Goal: Check status: Check status

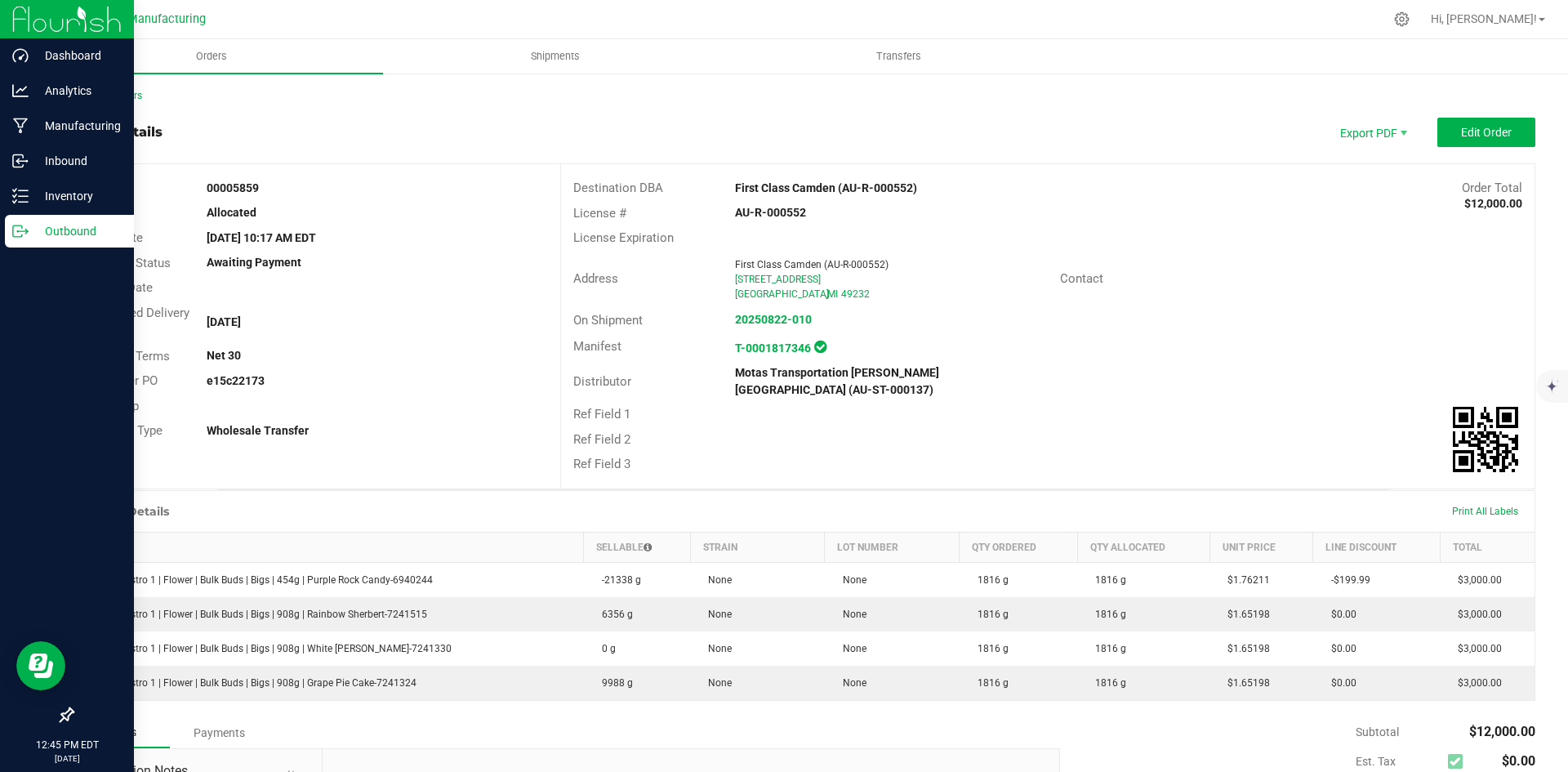
click at [21, 232] on icon at bounding box center [20, 231] width 17 height 17
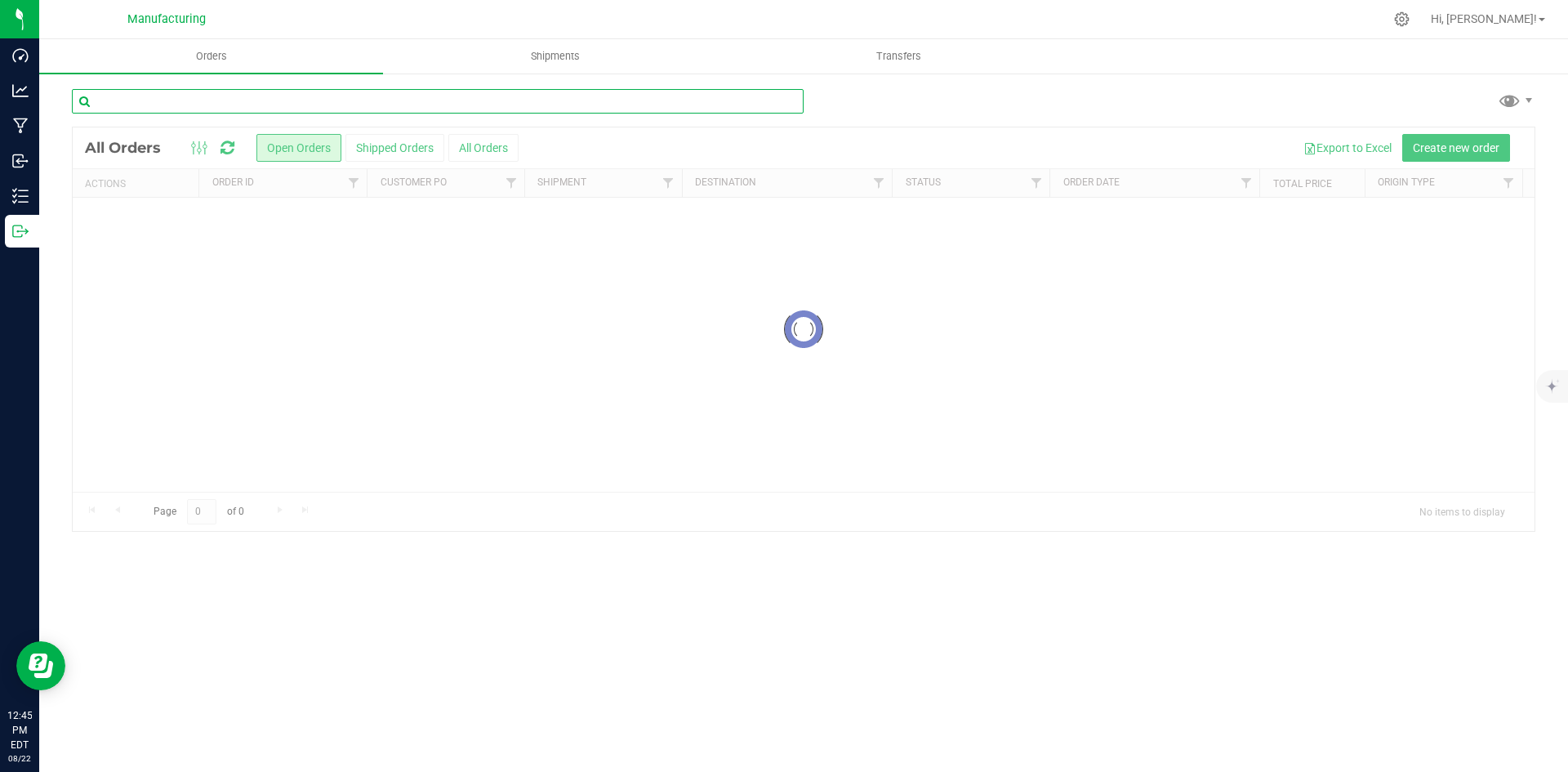
click at [127, 108] on input "text" at bounding box center [438, 101] width 732 height 25
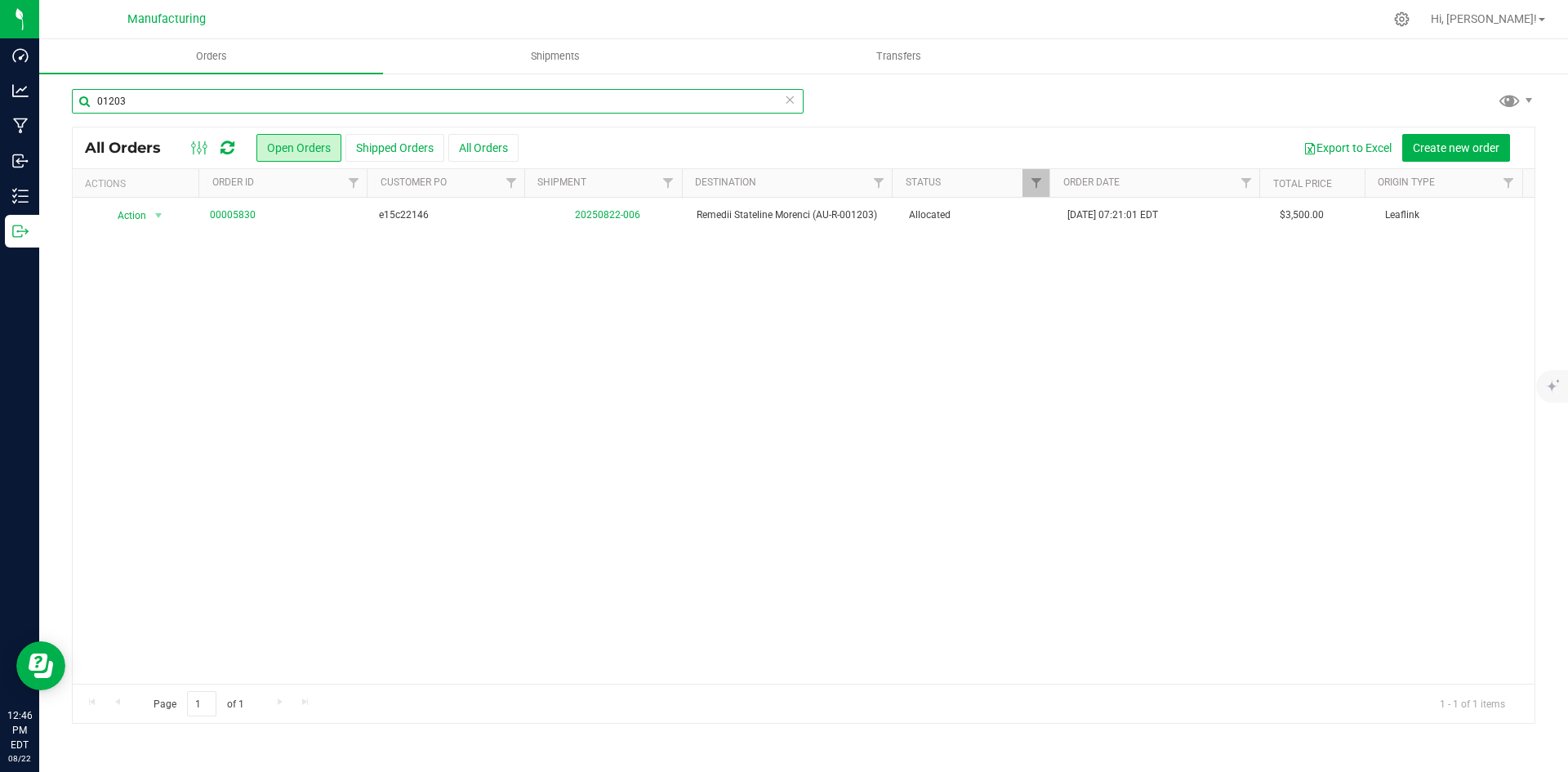
click at [161, 96] on input "01203" at bounding box center [438, 101] width 732 height 25
click at [217, 103] on input "0721" at bounding box center [438, 101] width 732 height 25
click at [207, 98] on input "bloc" at bounding box center [438, 101] width 732 height 25
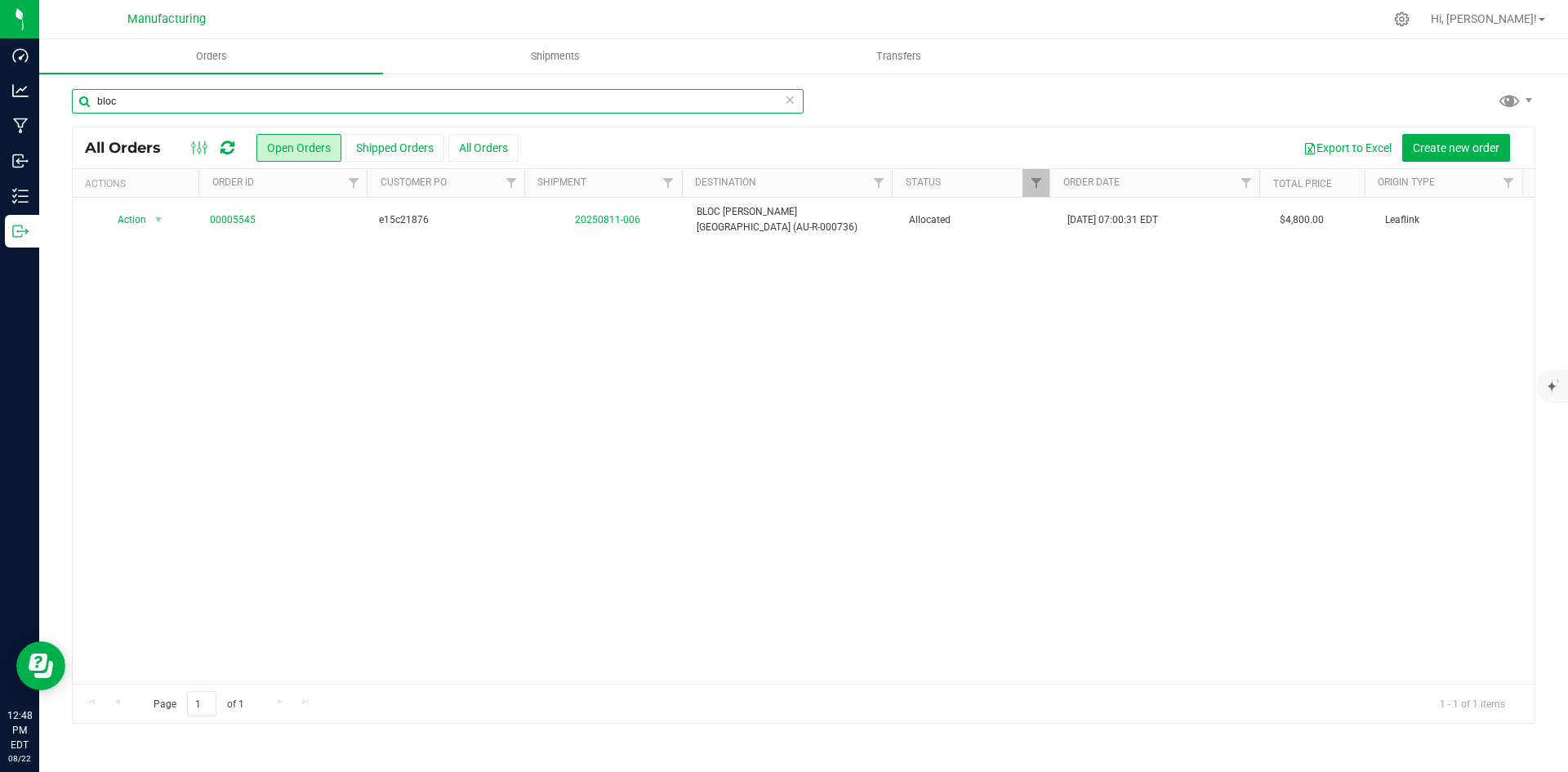
click at [207, 98] on input "bloc" at bounding box center [438, 101] width 732 height 25
type input "01193"
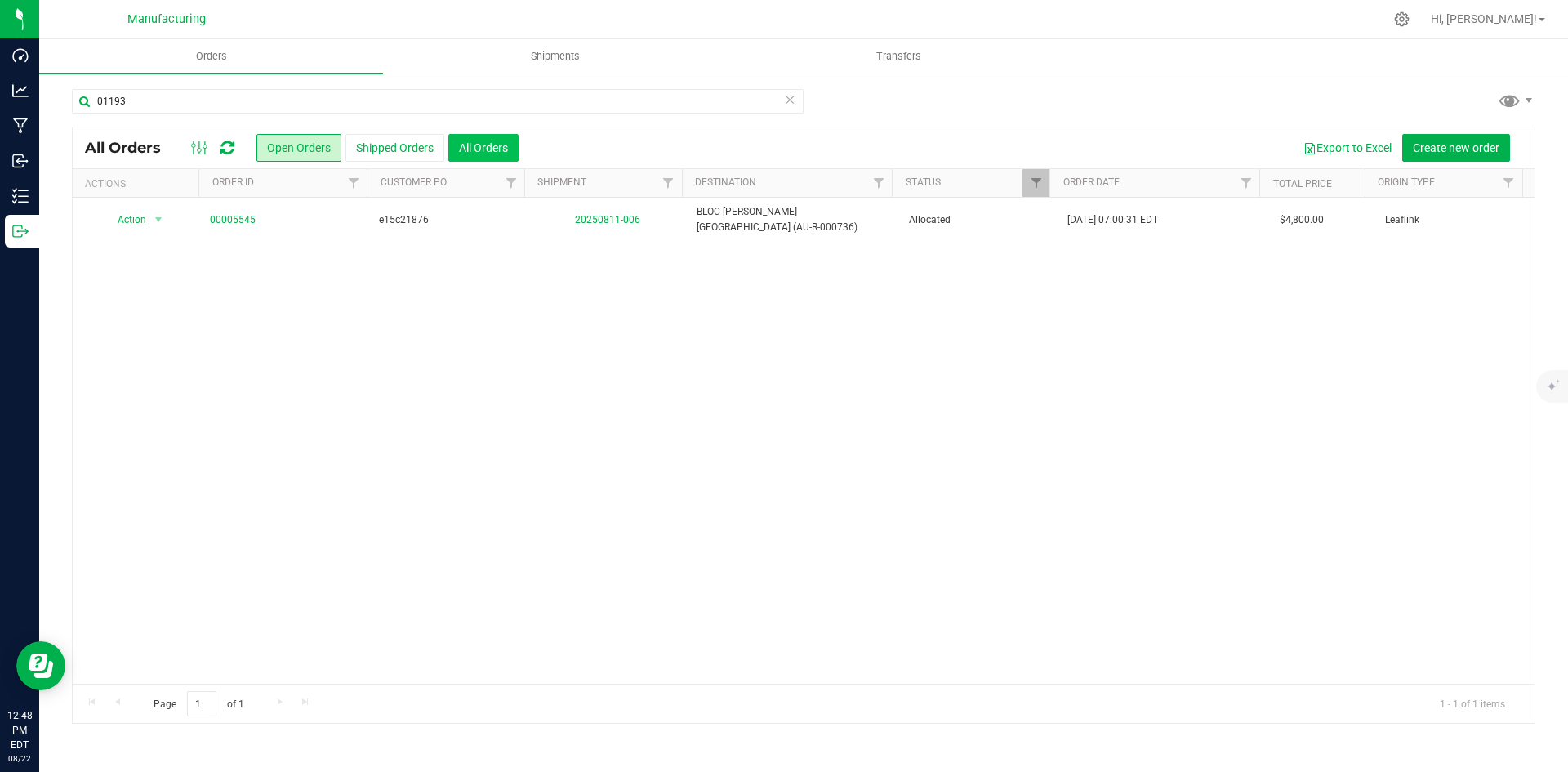
click at [471, 149] on button "All Orders" at bounding box center [483, 147] width 70 height 28
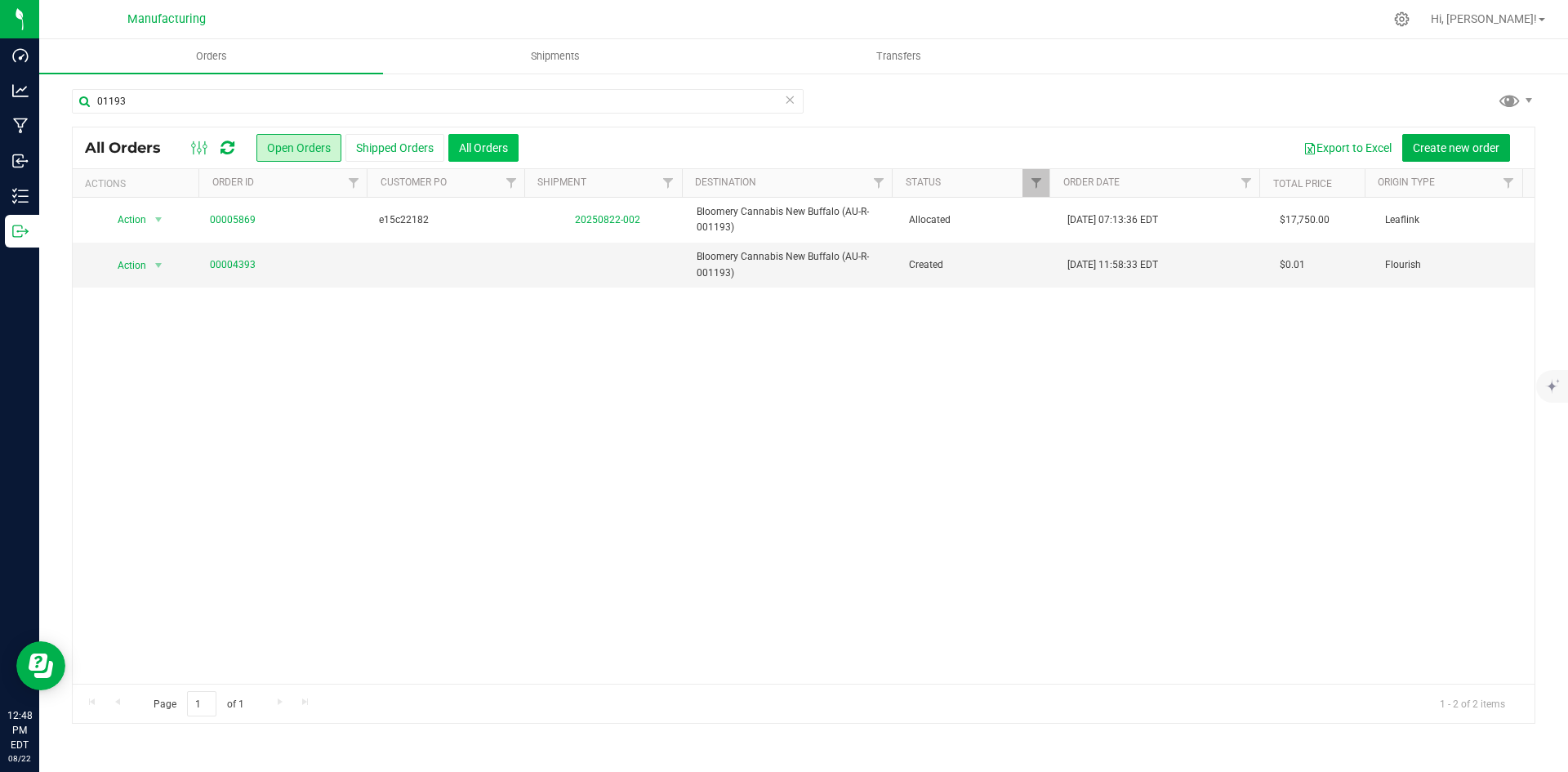
click at [490, 142] on button "All Orders" at bounding box center [483, 147] width 70 height 28
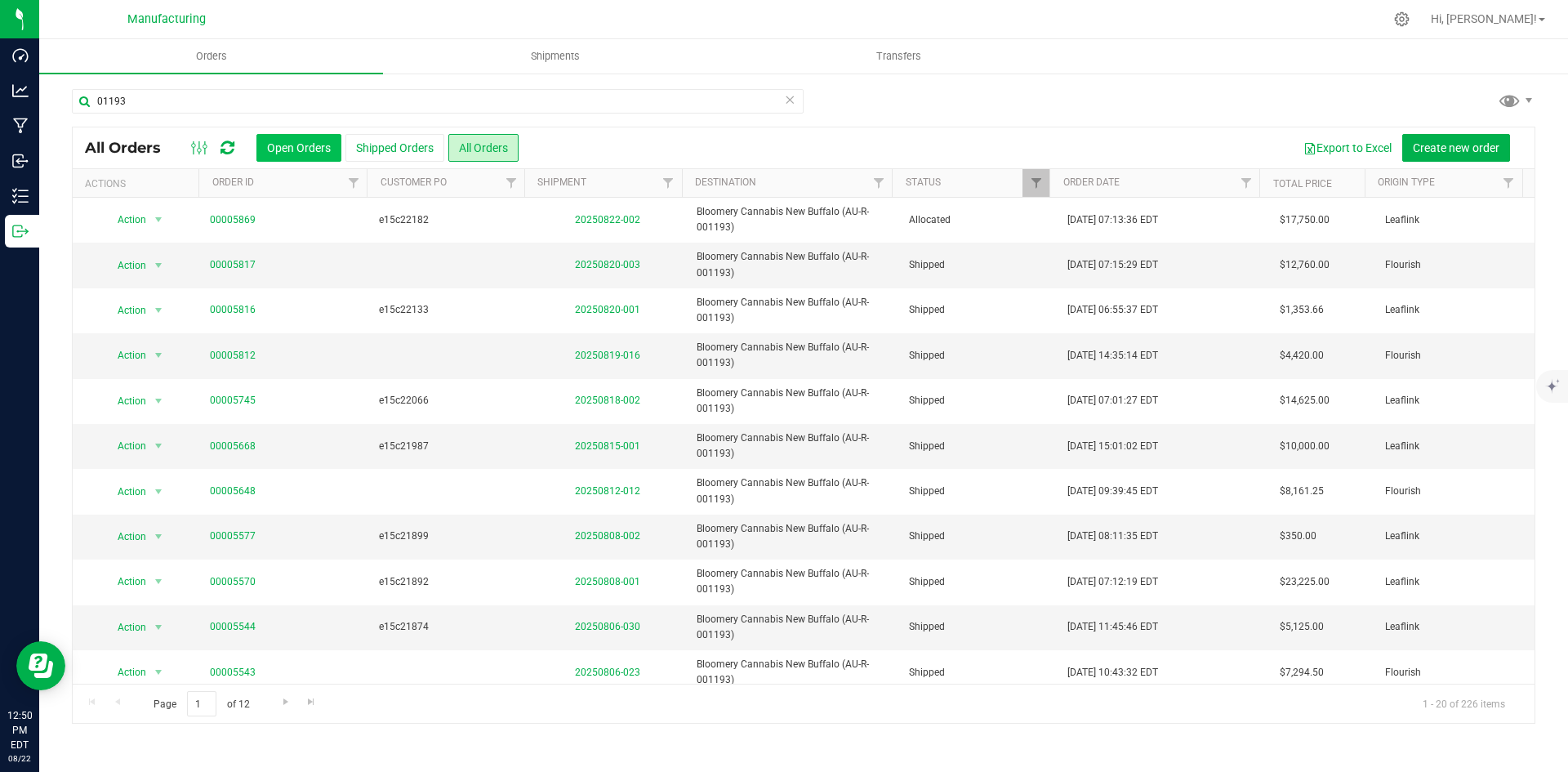
click at [271, 154] on button "Open Orders" at bounding box center [299, 147] width 85 height 28
